Goal: Share content: Share content

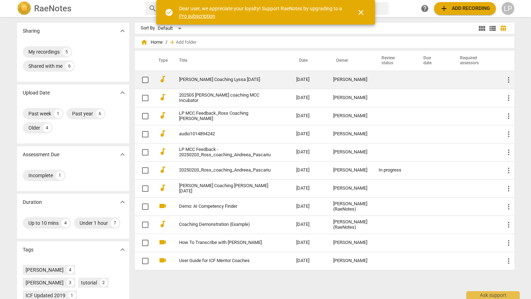
click at [217, 82] on link "[PERSON_NAME] Coaching Lyssa [DATE]" at bounding box center [225, 79] width 92 height 5
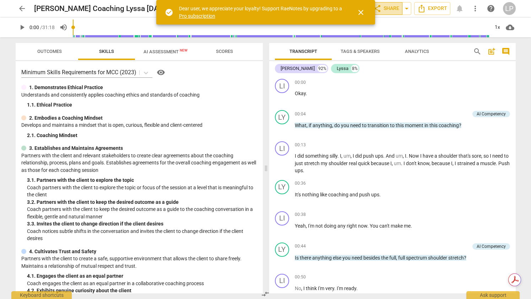
click at [388, 9] on span "share Share" at bounding box center [386, 8] width 26 height 9
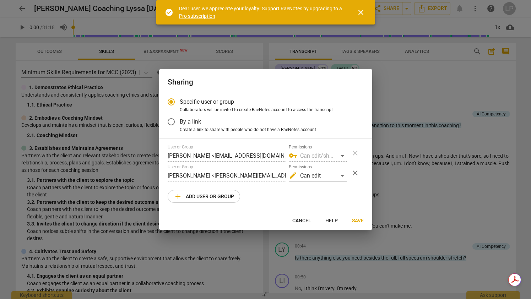
click at [209, 202] on button "add Add user or group" at bounding box center [204, 196] width 72 height 13
radio input "false"
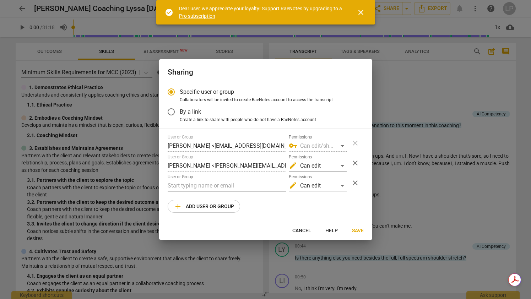
click at [189, 189] on input "text" at bounding box center [227, 185] width 118 height 11
paste input "[PERSON_NAME][EMAIL_ADDRESS][DOMAIN_NAME]"
type input "[PERSON_NAME][EMAIL_ADDRESS][DOMAIN_NAME]"
click at [359, 229] on span "Save" at bounding box center [358, 230] width 12 height 7
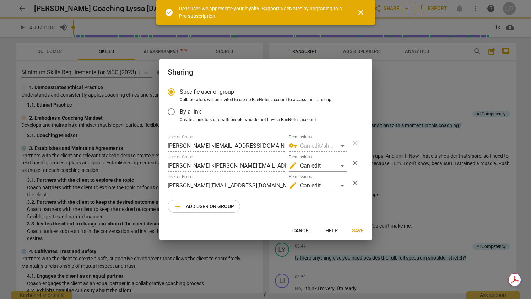
radio input "false"
type input "[PERSON_NAME] <[PERSON_NAME][EMAIL_ADDRESS][DOMAIN_NAME]>"
